Goal: Navigation & Orientation: Find specific page/section

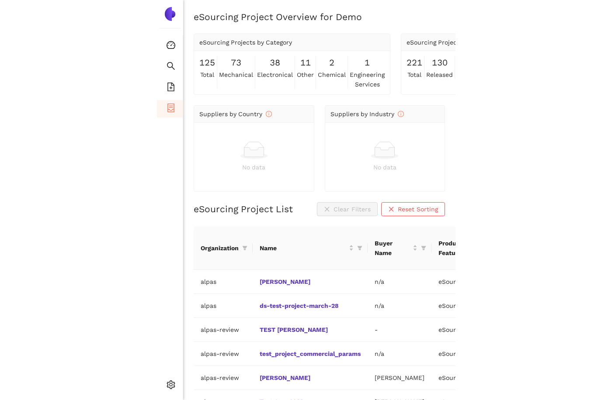
scroll to position [127, 0]
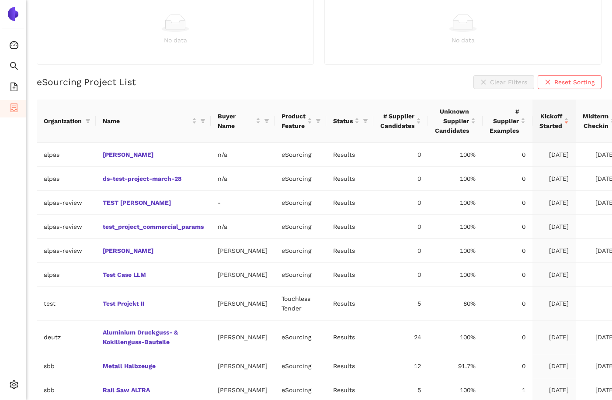
click at [298, 44] on div "No data" at bounding box center [463, 40] width 266 height 10
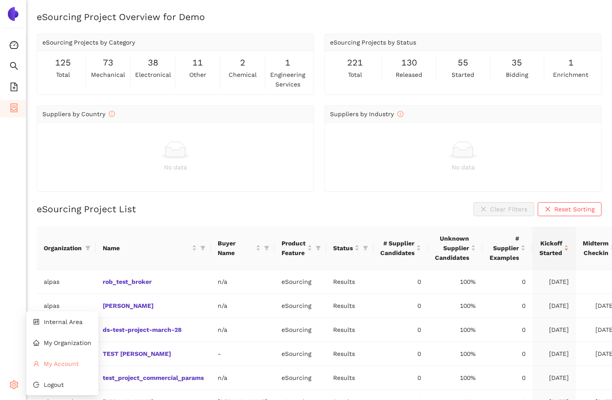
click at [48, 359] on li "My Account" at bounding box center [62, 363] width 72 height 17
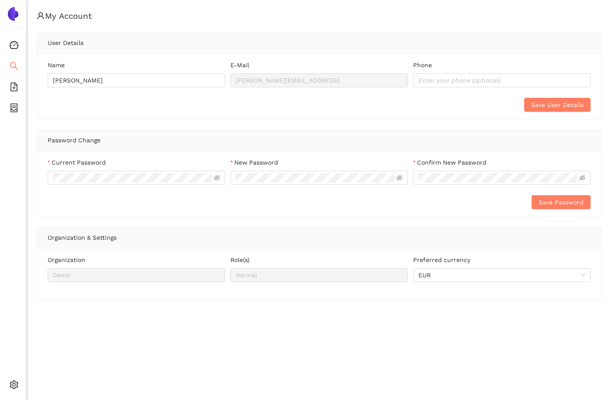
click at [18, 67] on li "Search" at bounding box center [13, 66] width 26 height 17
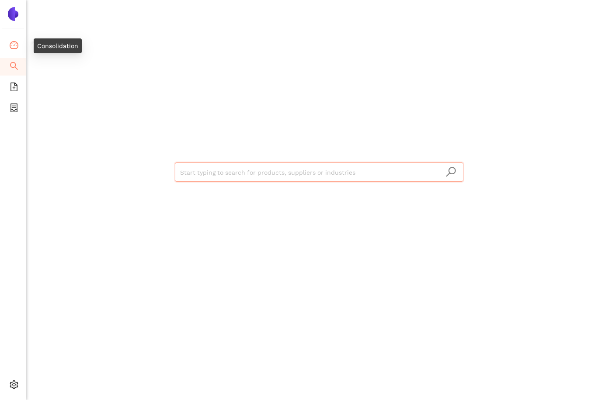
click at [16, 49] on span "dashboard" at bounding box center [14, 46] width 9 height 17
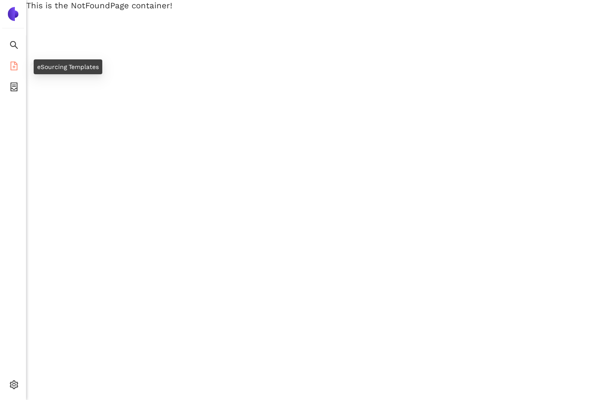
click at [15, 62] on icon "file-add" at bounding box center [13, 66] width 7 height 9
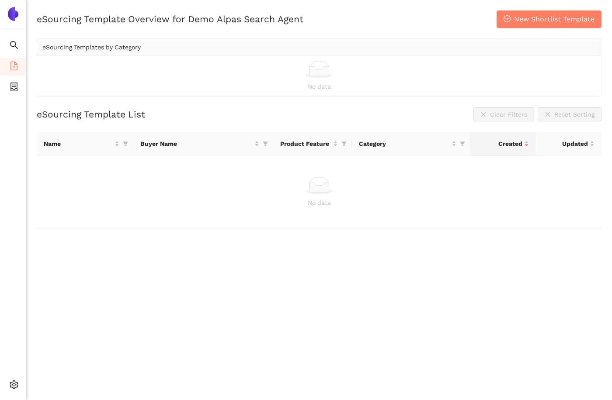
click at [201, 278] on div "eSourcing Template Overview for Demo Alpas Search Agent New Shortlist Template …" at bounding box center [318, 210] width 585 height 400
